Goal: Entertainment & Leisure: Consume media (video, audio)

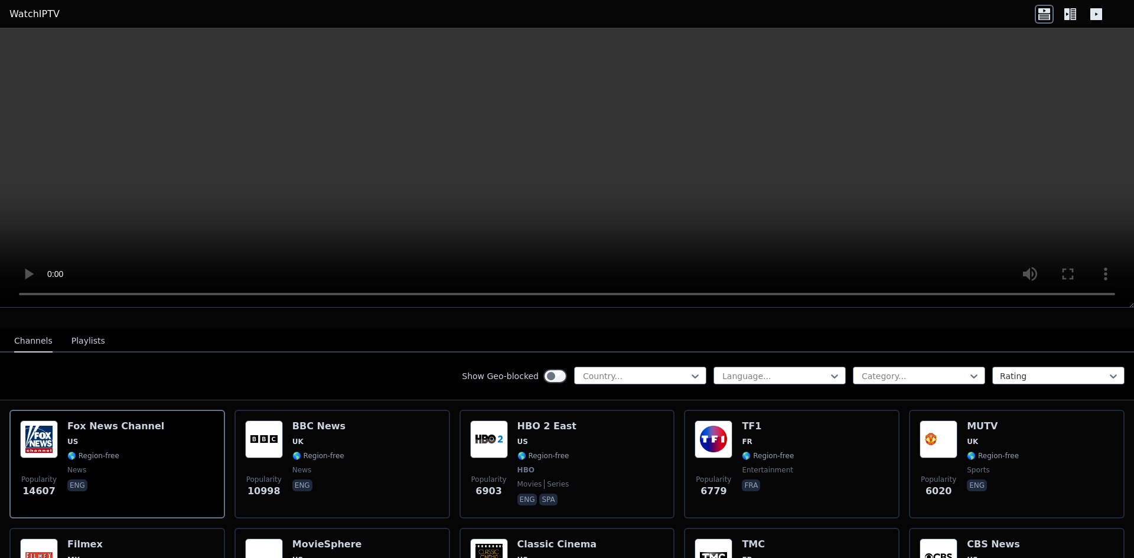
scroll to position [118, 0]
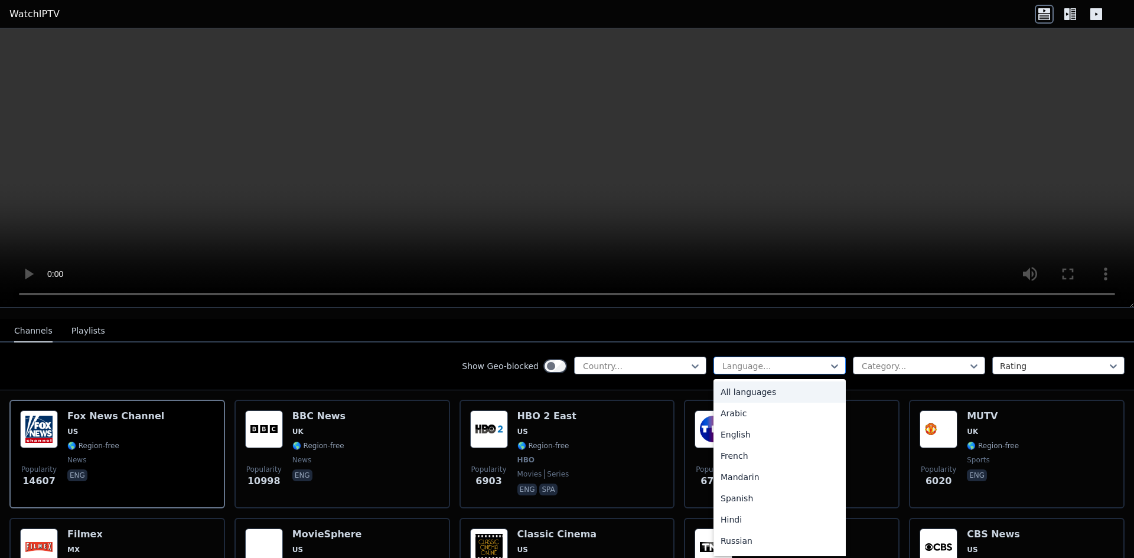
click at [776, 360] on div at bounding box center [775, 366] width 108 height 12
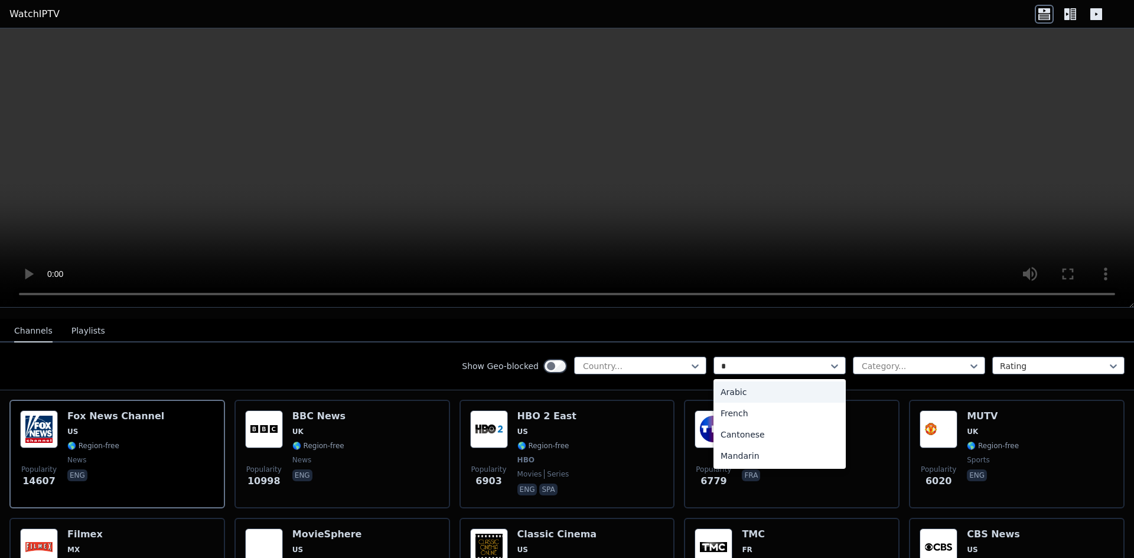
type input "**"
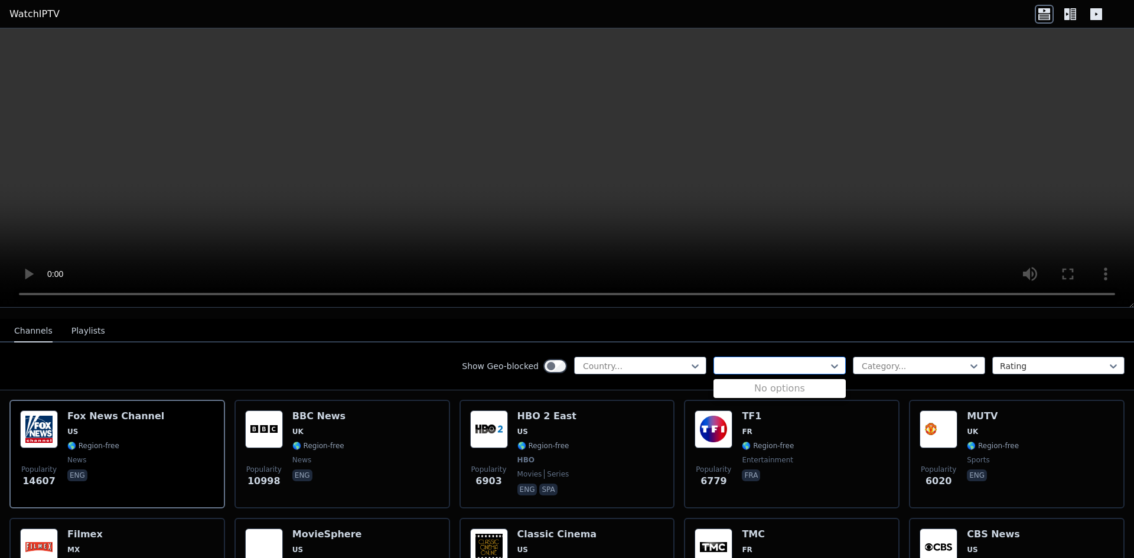
click at [812, 360] on div at bounding box center [775, 366] width 108 height 12
click at [889, 357] on div "Category..." at bounding box center [919, 366] width 132 height 18
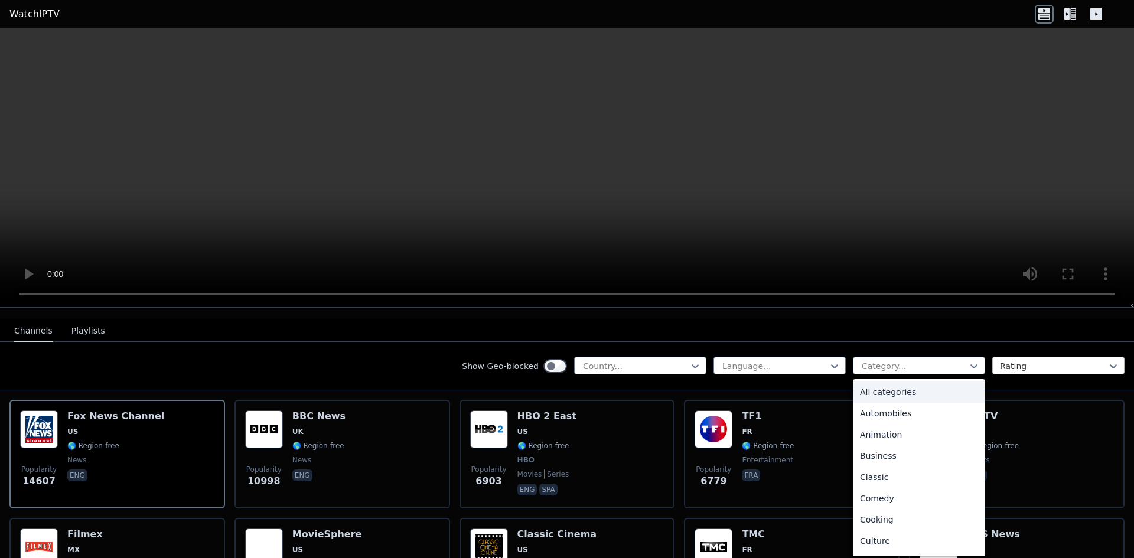
click at [1019, 360] on div at bounding box center [1054, 366] width 108 height 12
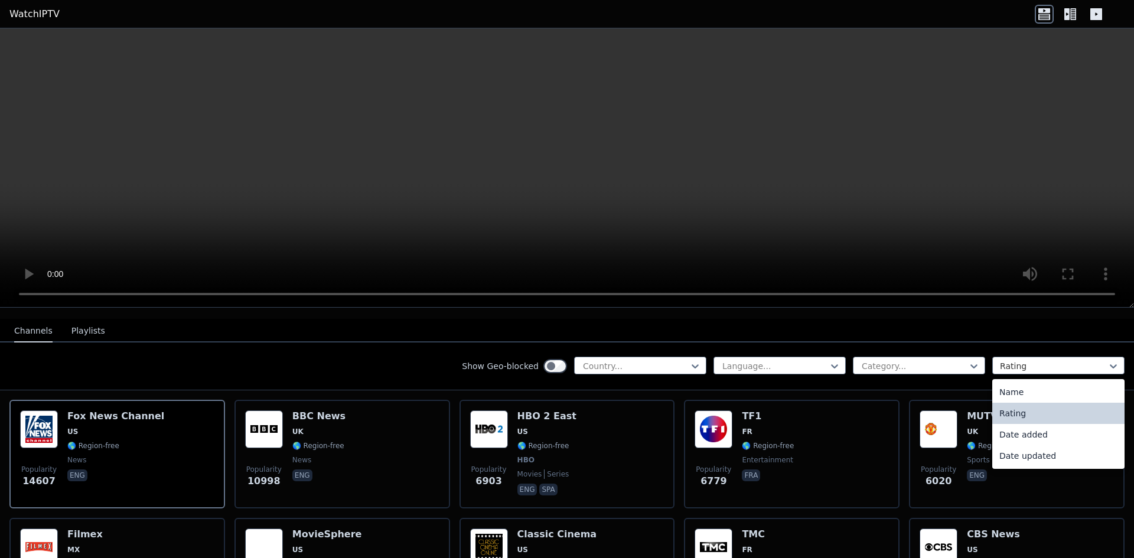
click at [997, 331] on nav "Channels Playlists" at bounding box center [567, 331] width 1134 height 24
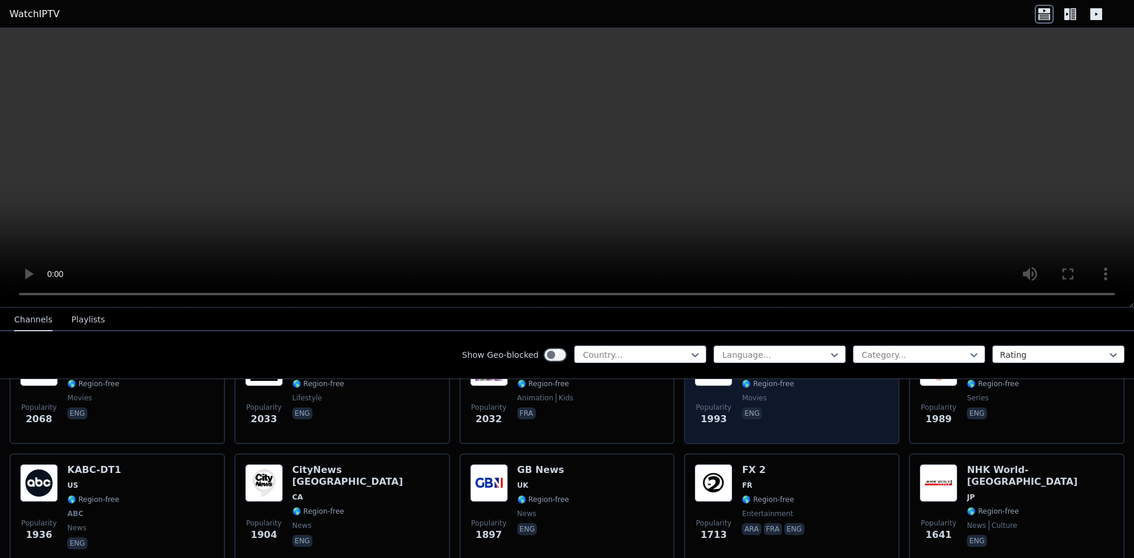
scroll to position [650, 0]
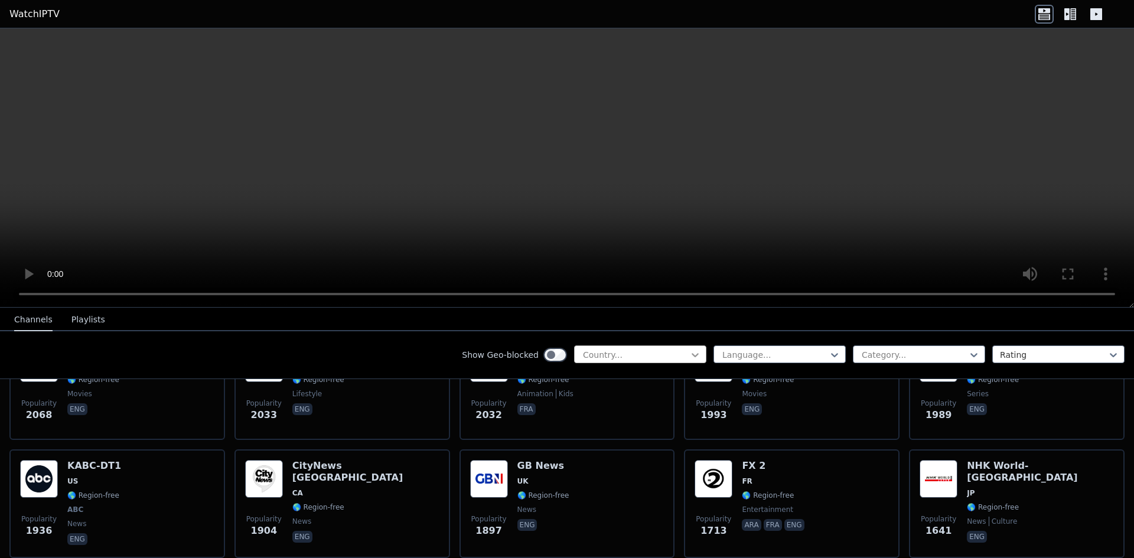
click at [689, 360] on icon at bounding box center [695, 355] width 12 height 12
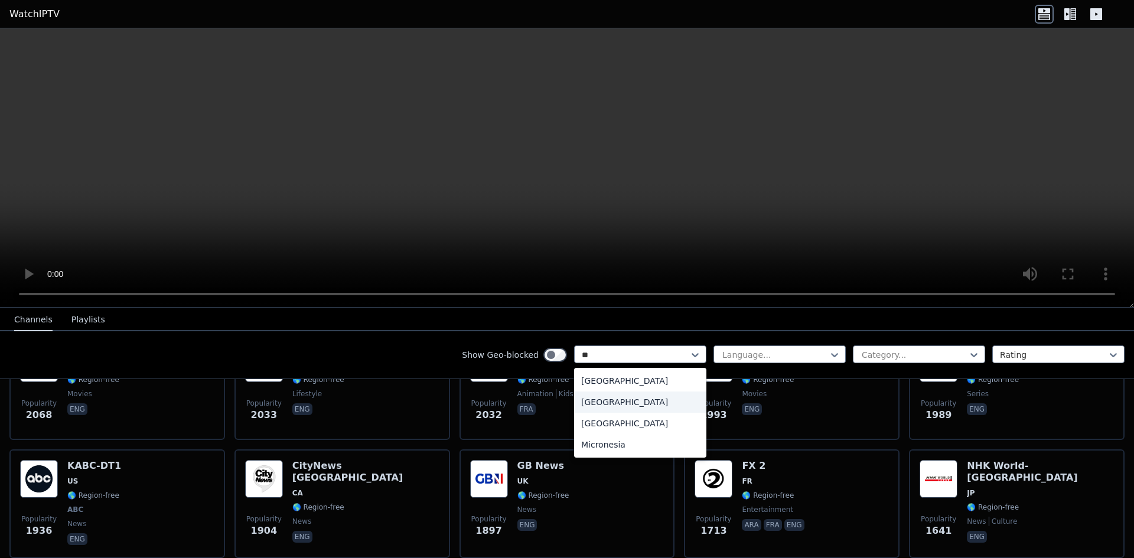
type input "*"
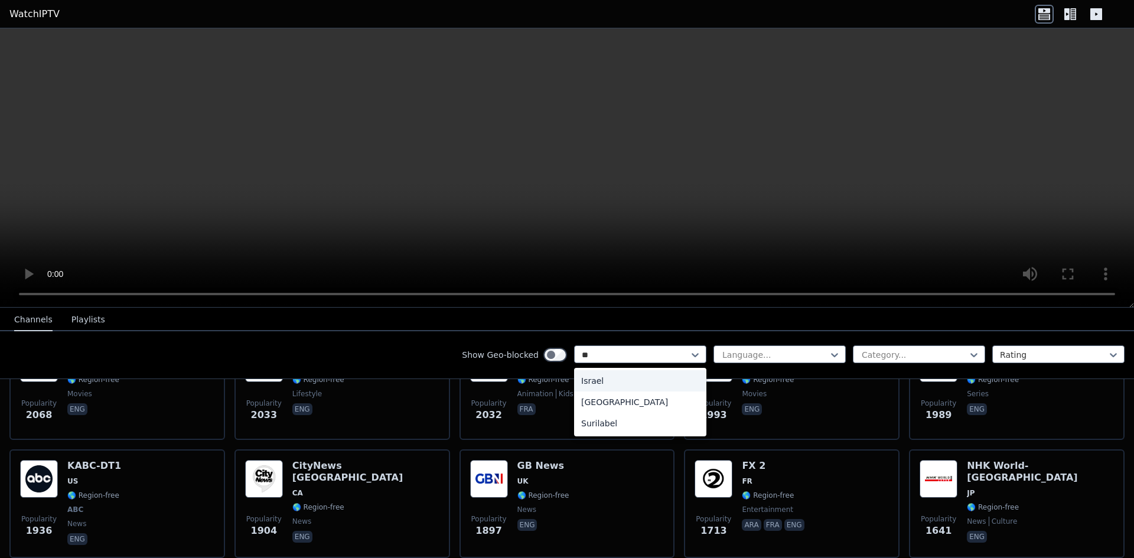
type input "*"
type input "***"
click at [639, 375] on div "[GEOGRAPHIC_DATA]" at bounding box center [640, 380] width 132 height 21
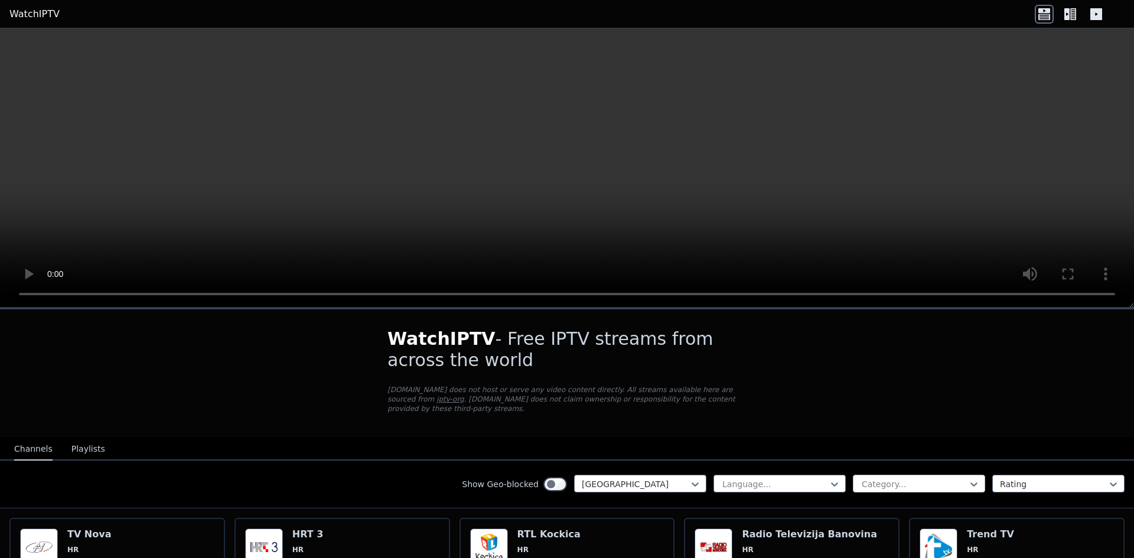
click at [939, 478] on div at bounding box center [915, 484] width 108 height 12
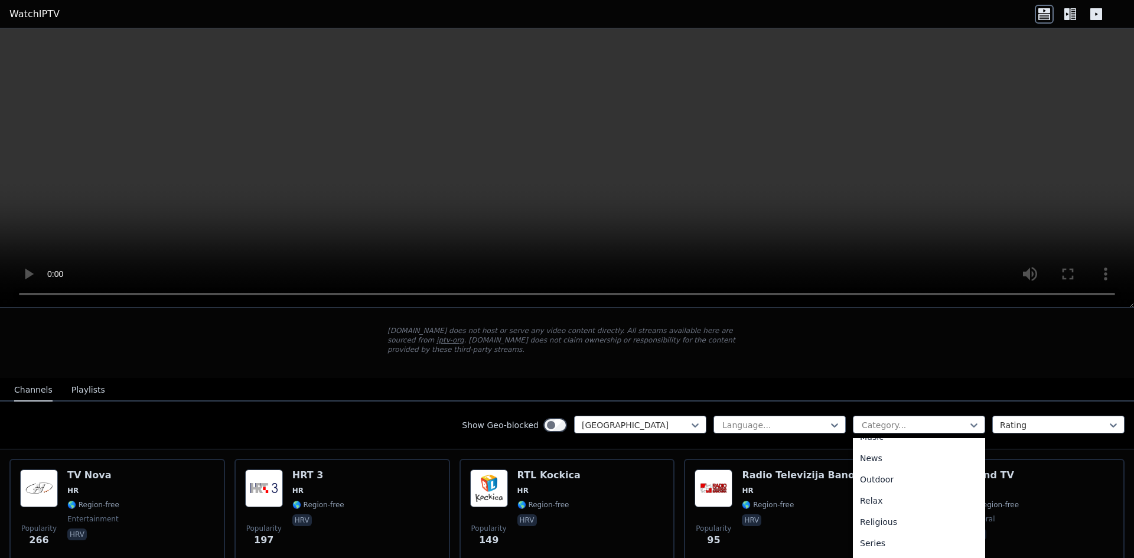
scroll to position [402, 0]
click at [904, 549] on div "Sports" at bounding box center [919, 559] width 132 height 21
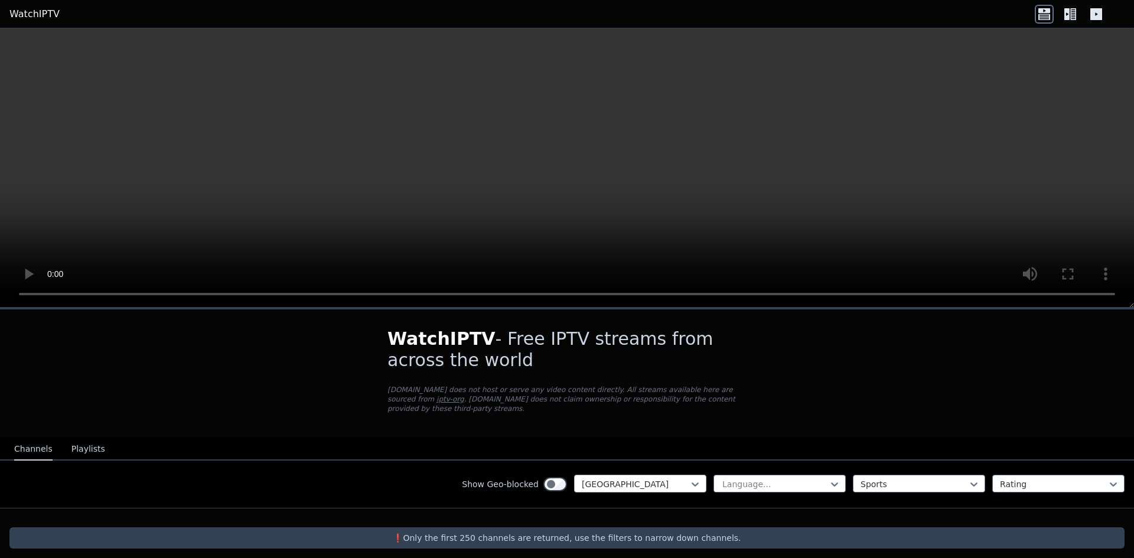
click at [679, 465] on div "Show Geo-blocked Croatia Language... option Sports, selected. Sports Rating" at bounding box center [567, 485] width 1134 height 48
click at [680, 478] on div at bounding box center [636, 484] width 108 height 12
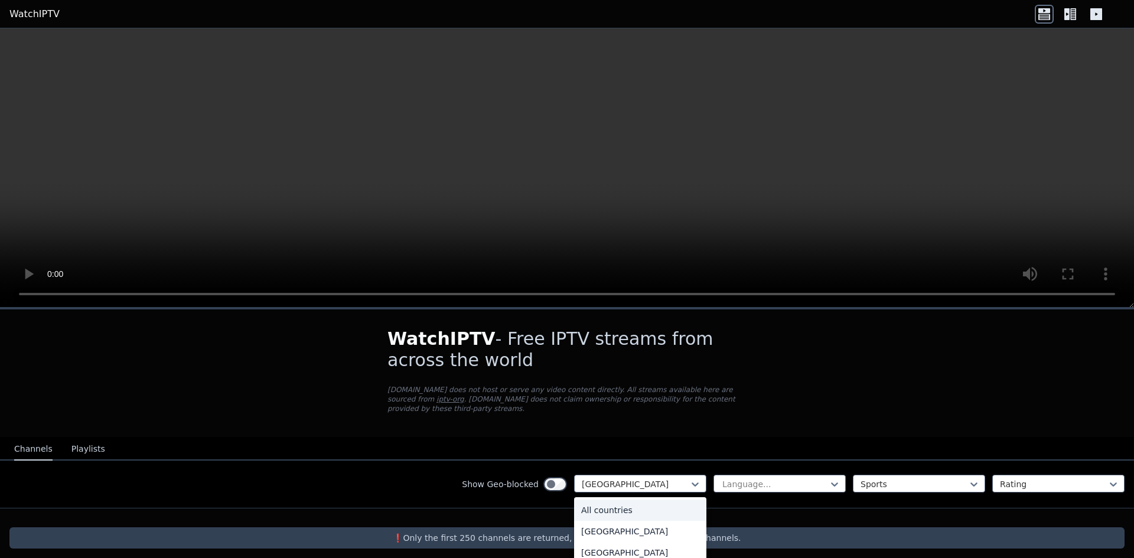
click at [642, 500] on div "All countries" at bounding box center [640, 510] width 132 height 21
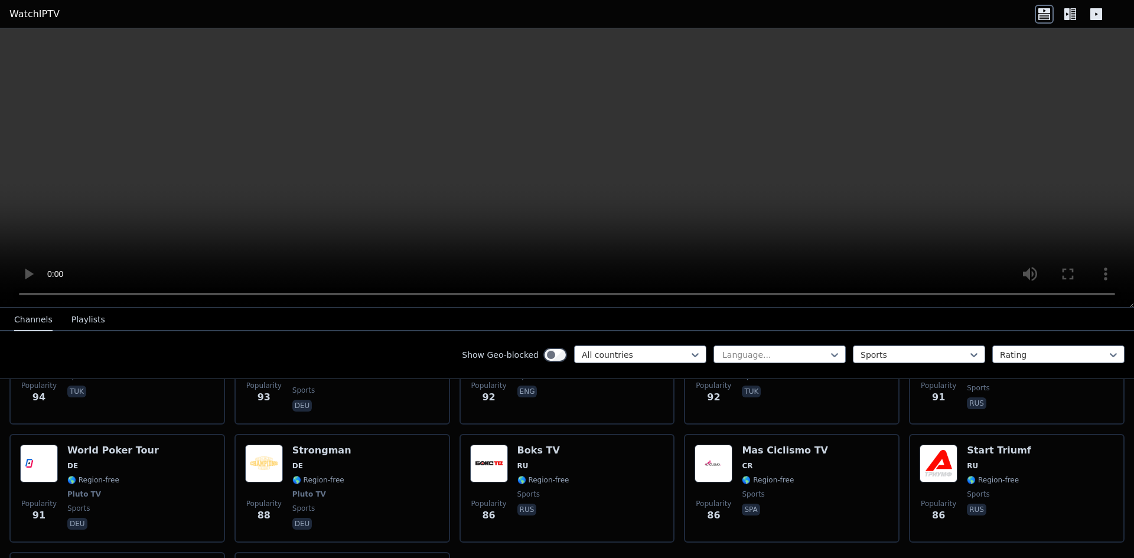
scroll to position [2505, 0]
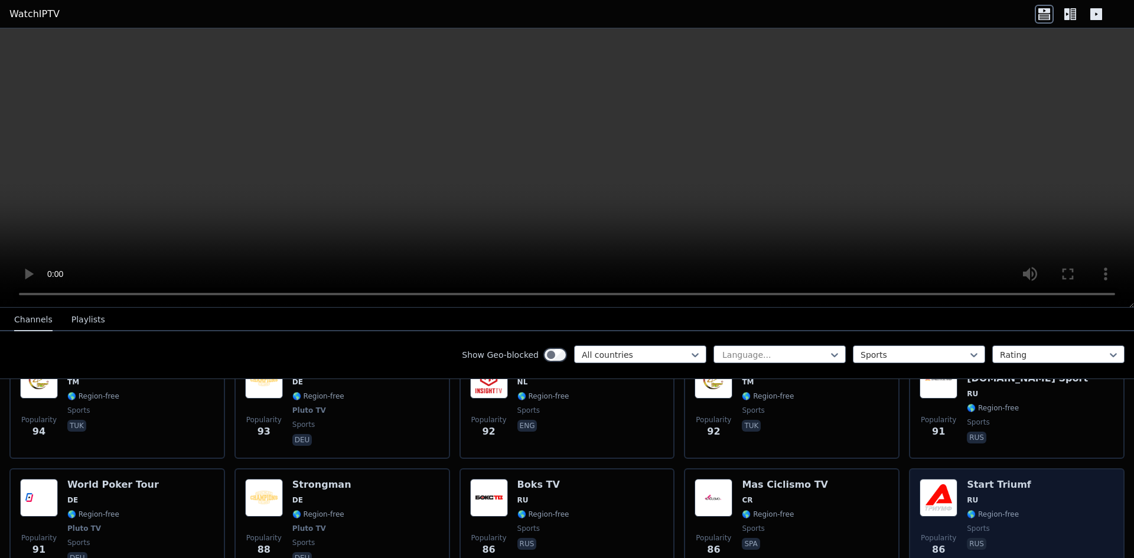
click at [967, 510] on span "🌎 Region-free" at bounding box center [993, 514] width 52 height 9
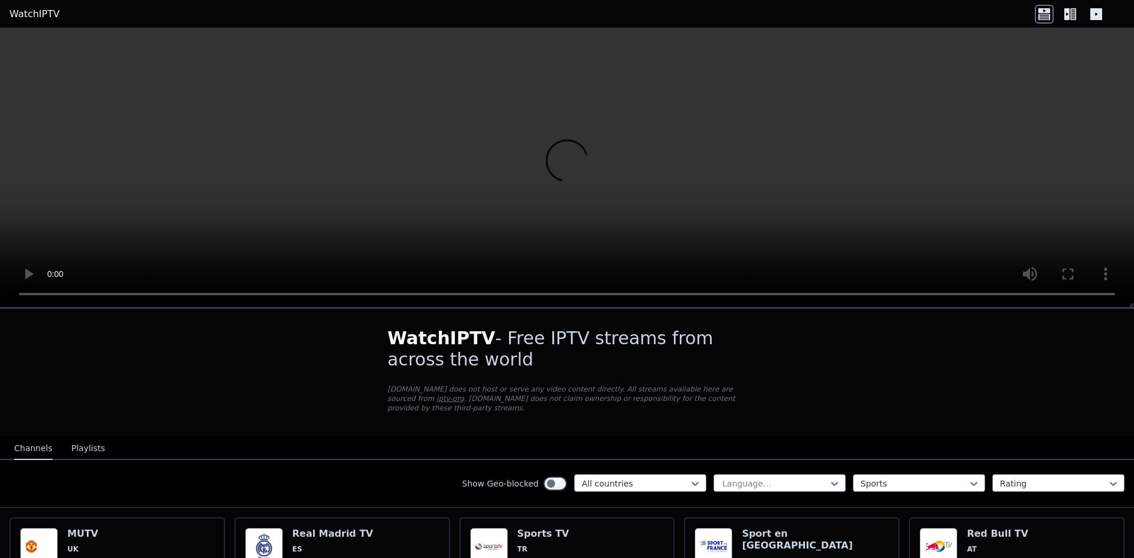
scroll to position [0, 0]
click at [82, 441] on button "Playlists" at bounding box center [88, 449] width 34 height 22
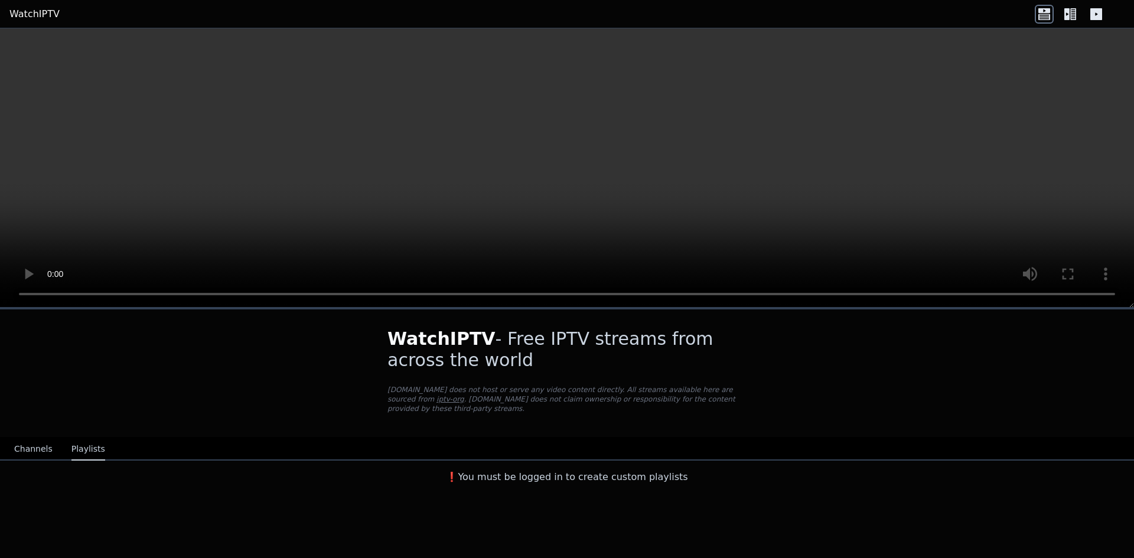
drag, startPoint x: 162, startPoint y: 356, endPoint x: 172, endPoint y: 353, distance: 10.6
